Goal: Task Accomplishment & Management: Use online tool/utility

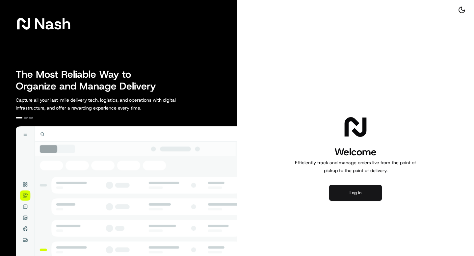
click at [359, 187] on button "Log in" at bounding box center [355, 193] width 53 height 16
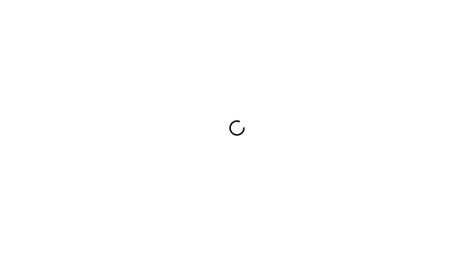
click at [258, 190] on div at bounding box center [237, 128] width 474 height 256
